Goal: Task Accomplishment & Management: Manage account settings

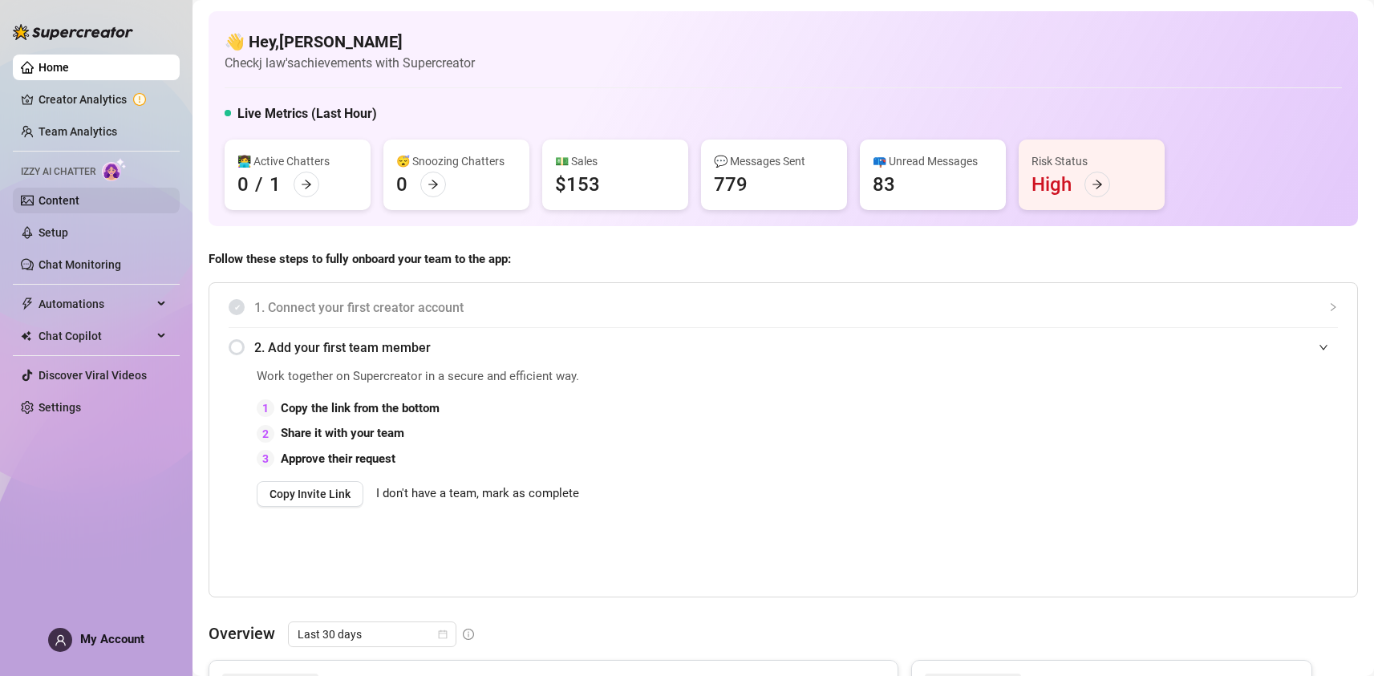
click at [73, 203] on link "Content" at bounding box center [58, 200] width 41 height 13
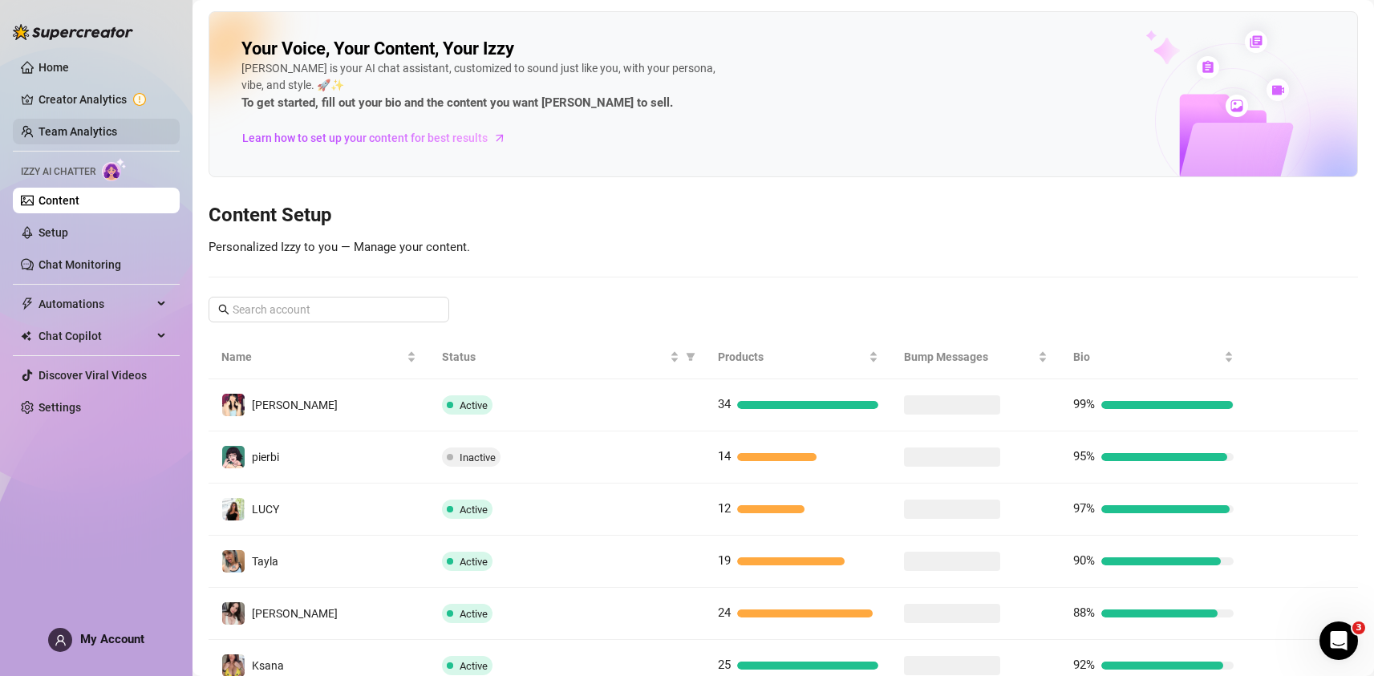
click at [82, 126] on link "Team Analytics" at bounding box center [77, 131] width 79 height 13
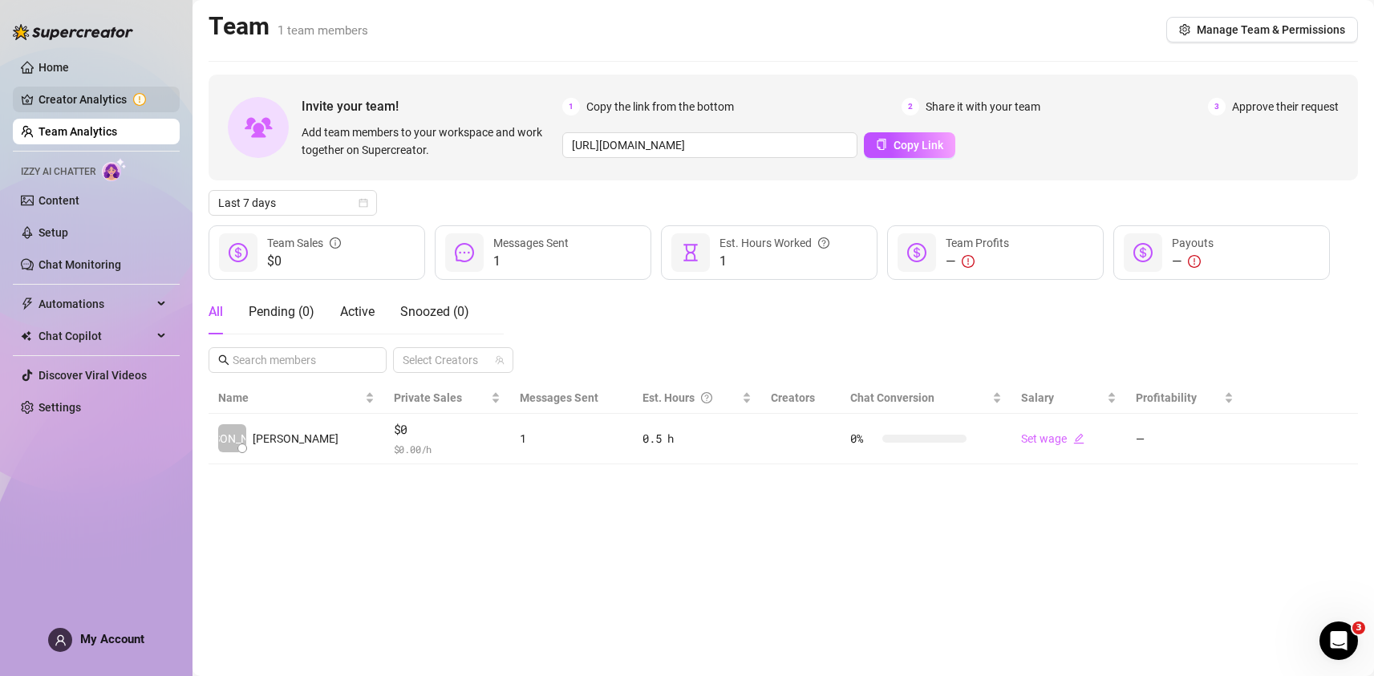
click at [89, 103] on link "Creator Analytics" at bounding box center [102, 100] width 128 height 26
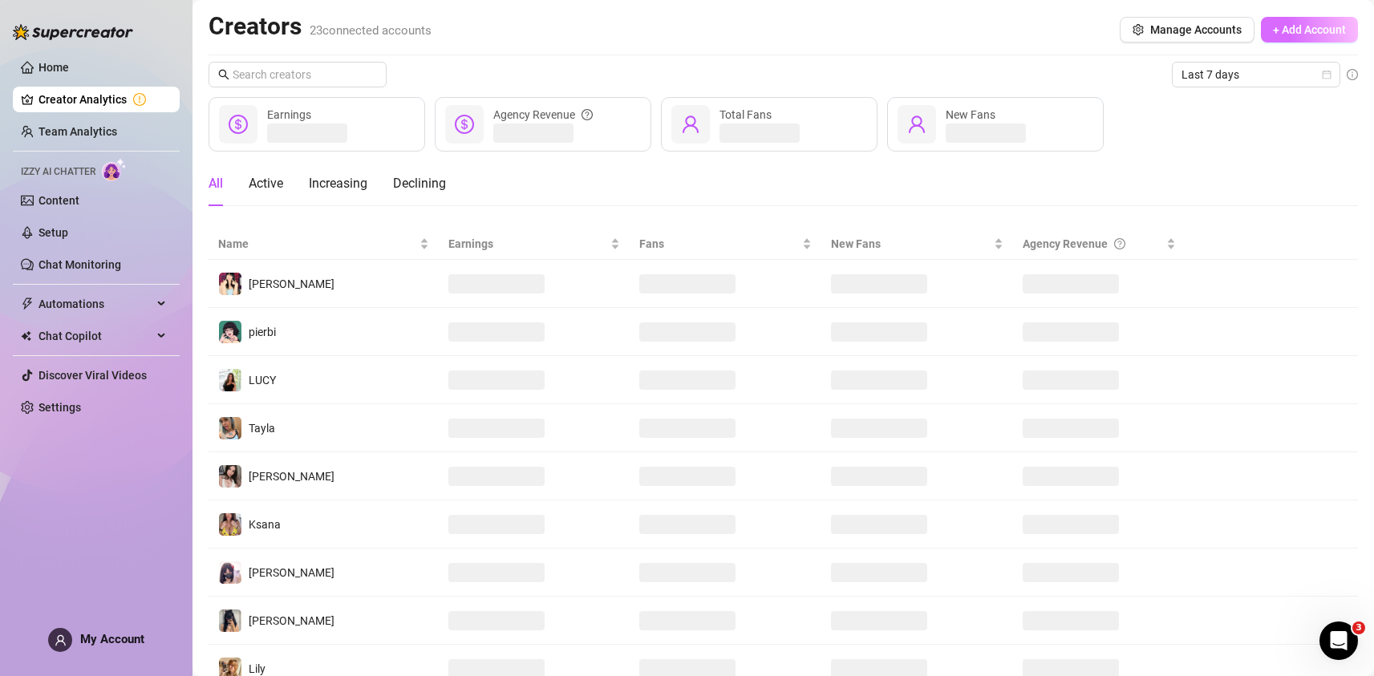
click at [1322, 27] on span "+ Add Account" at bounding box center [1309, 29] width 73 height 13
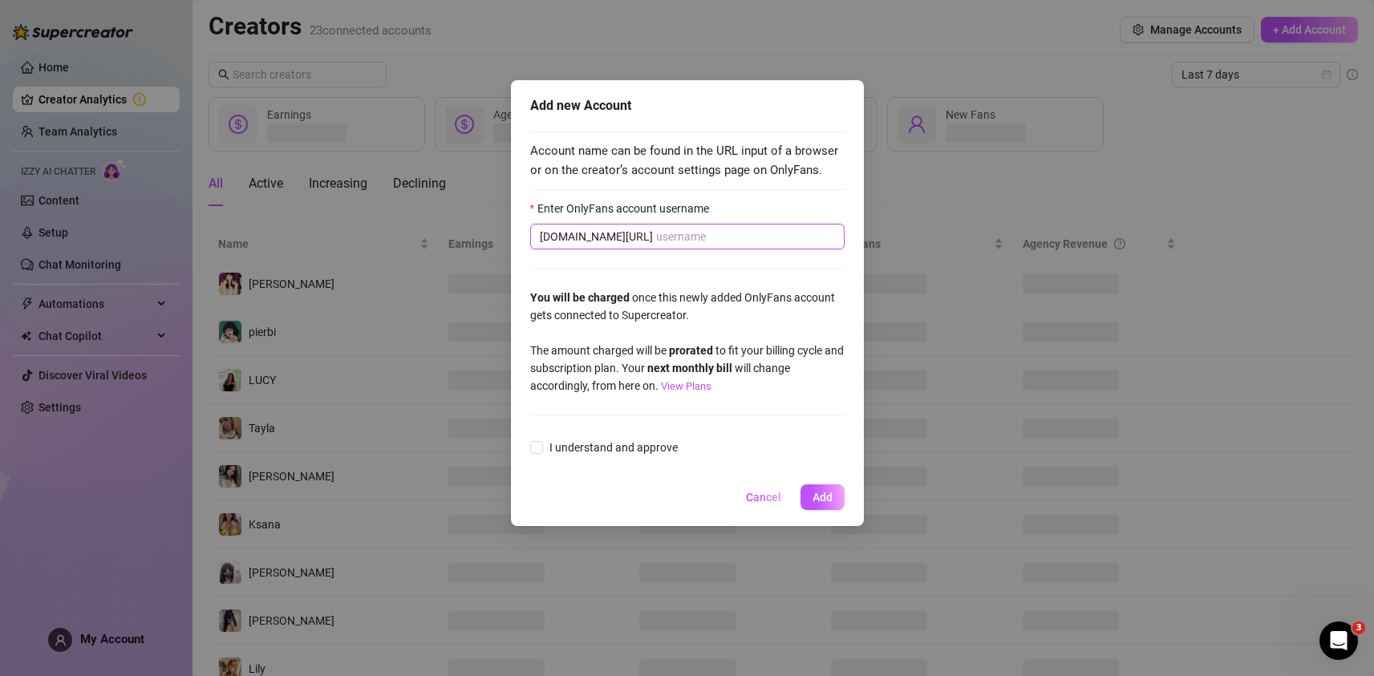
click at [674, 234] on input "Enter OnlyFans account username" at bounding box center [745, 237] width 179 height 18
click at [544, 446] on span "I understand and approve" at bounding box center [613, 448] width 141 height 18
click at [541, 446] on input "I understand and approve" at bounding box center [535, 446] width 11 height 11
checkbox input "true"
